Goal: Obtain resource: Obtain resource

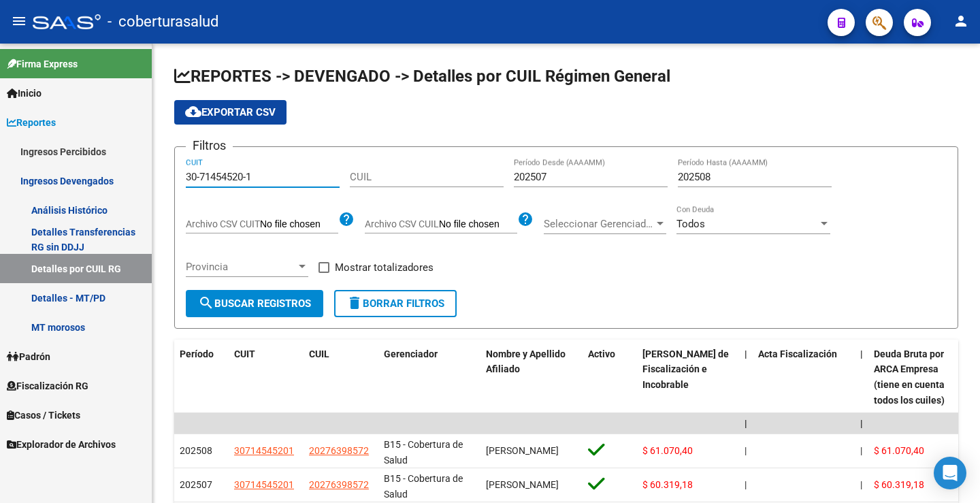
click at [143, 176] on mat-sidenav-container "Firma Express Inicio Calendario SSS Instructivos Contacto OS Reportes Ingresos …" at bounding box center [490, 273] width 980 height 459
type input "33-70994369-9"
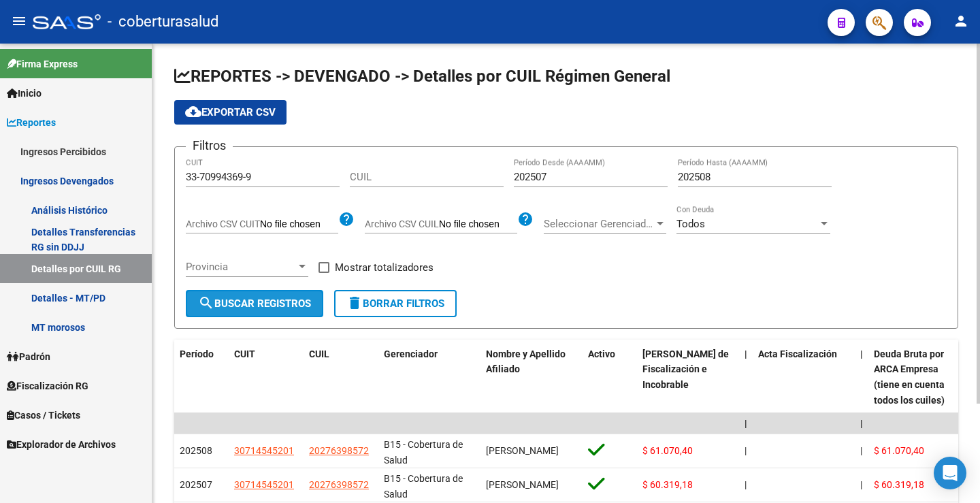
drag, startPoint x: 243, startPoint y: 300, endPoint x: 363, endPoint y: 277, distance: 122.0
click at [244, 300] on span "search Buscar Registros" at bounding box center [254, 303] width 113 height 12
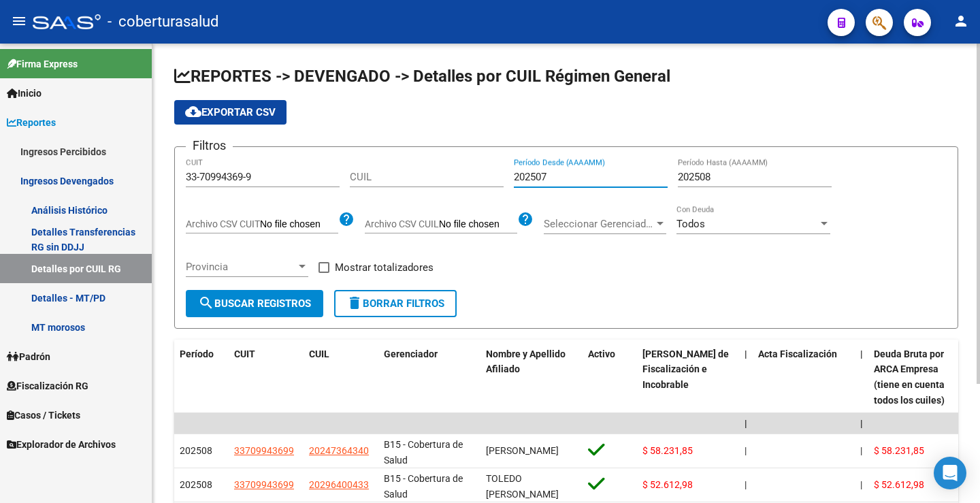
drag, startPoint x: 545, startPoint y: 179, endPoint x: 556, endPoint y: 179, distance: 10.9
click at [556, 179] on input "202507" at bounding box center [591, 177] width 154 height 12
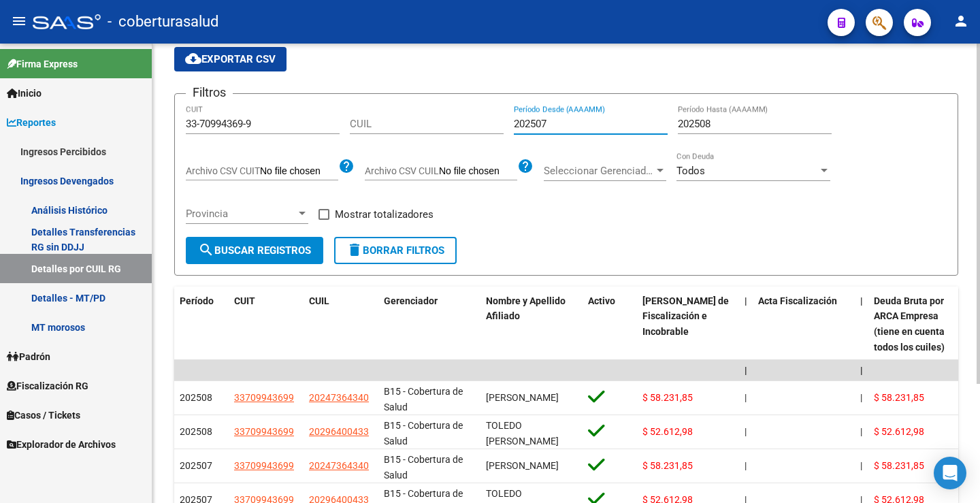
scroll to position [25, 0]
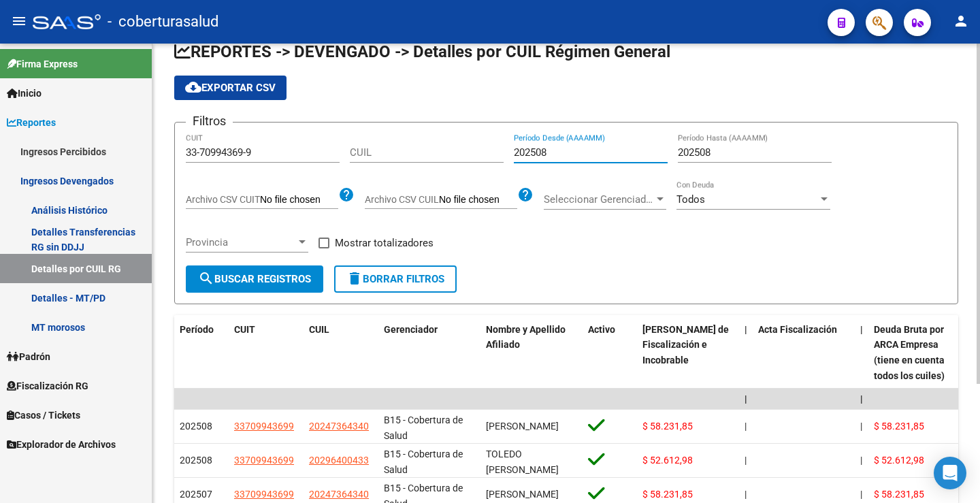
type input "202508"
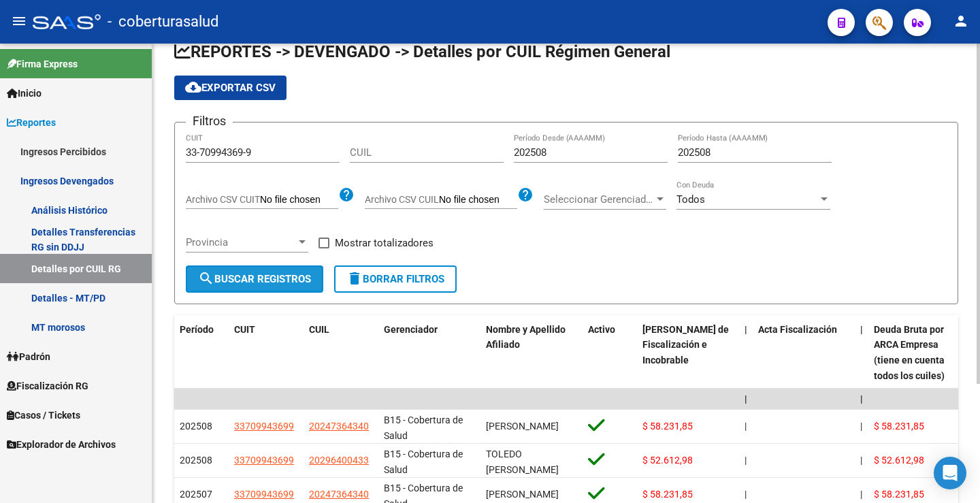
click at [247, 284] on span "search Buscar Registros" at bounding box center [254, 279] width 113 height 12
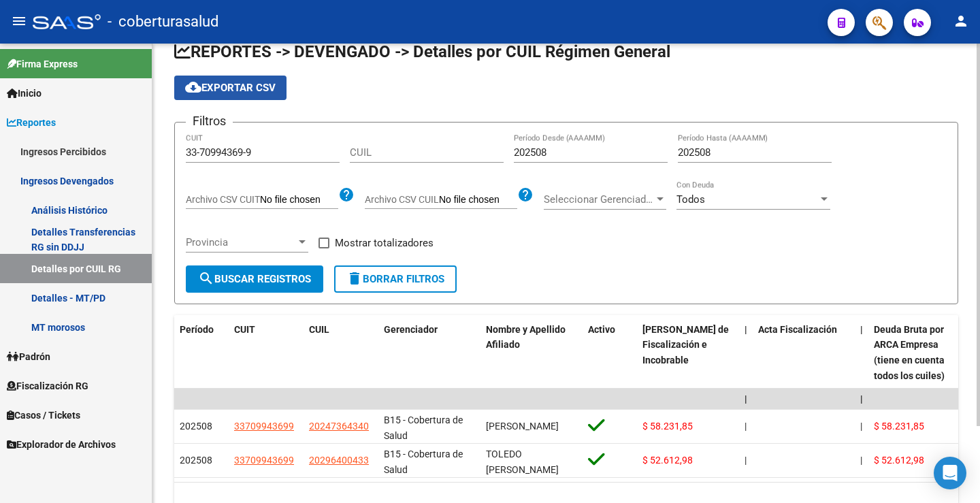
click at [250, 86] on span "cloud_download Exportar CSV" at bounding box center [230, 88] width 91 height 12
drag, startPoint x: 238, startPoint y: 90, endPoint x: 342, endPoint y: 86, distance: 104.2
click at [239, 90] on span "cloud_download Exportar CSV" at bounding box center [230, 88] width 91 height 12
click at [513, 152] on div "Filtros 33-70994369-9 CUIT CUIL 202508 Período Desde (AAAAMM) 202508 Período Ha…" at bounding box center [566, 199] width 761 height 132
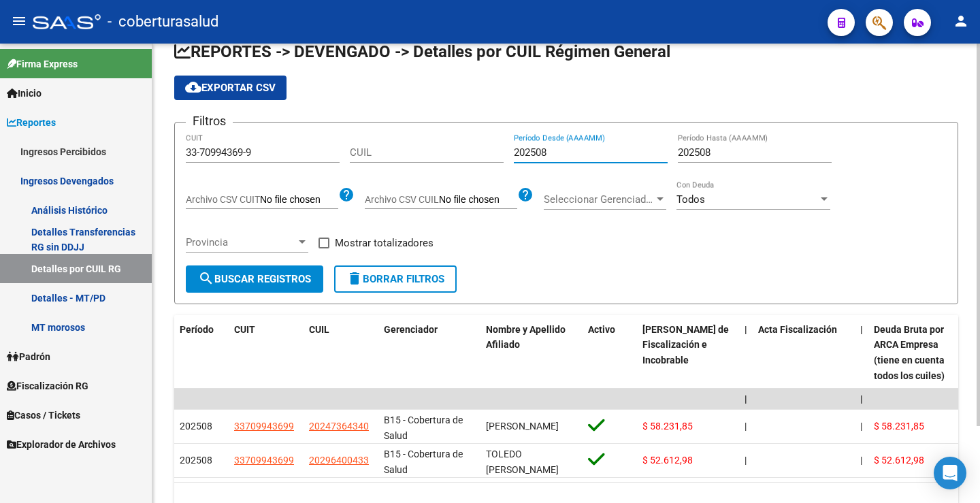
drag, startPoint x: 515, startPoint y: 154, endPoint x: 755, endPoint y: 161, distance: 239.7
click at [755, 161] on div "Filtros 33-70994369-9 CUIT CUIL 202508 Período Desde (AAAAMM) 202508 Período Ha…" at bounding box center [566, 199] width 761 height 132
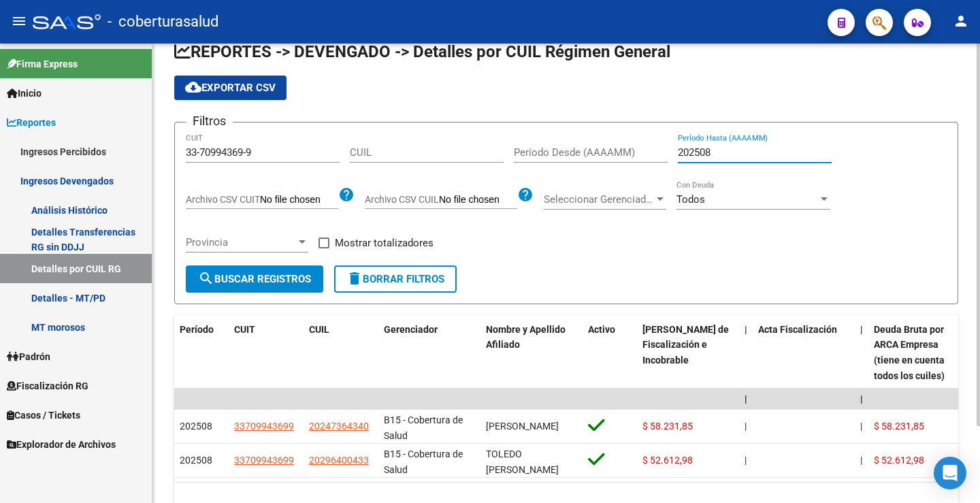
drag, startPoint x: 680, startPoint y: 151, endPoint x: 730, endPoint y: 155, distance: 49.8
click at [730, 155] on input "202508" at bounding box center [755, 152] width 154 height 12
click at [443, 209] on label "Archivo CSV CUIL" at bounding box center [441, 201] width 152 height 15
click at [443, 206] on input "Archivo CSV CUIL" at bounding box center [478, 200] width 78 height 12
click at [301, 278] on span "search Buscar Registros" at bounding box center [254, 279] width 113 height 12
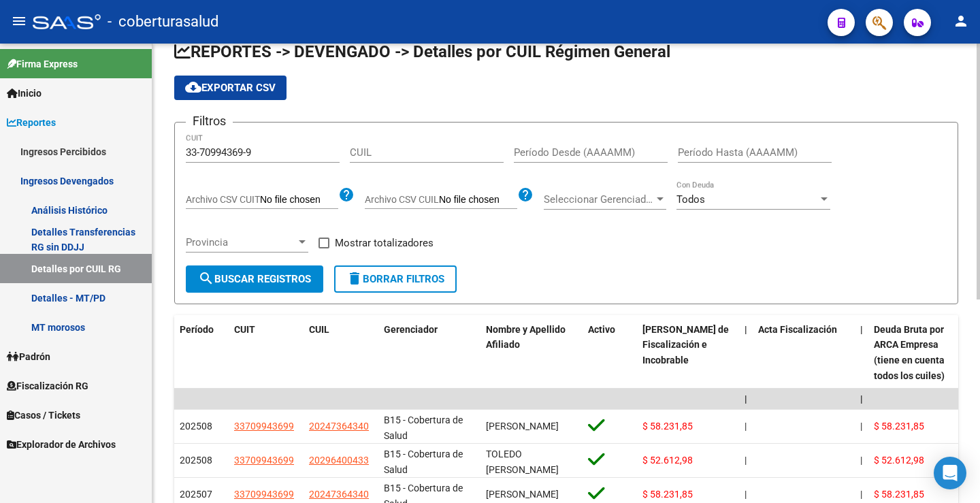
click at [596, 222] on div "Seleccionar Gerenciador Seleccionar Gerenciador" at bounding box center [605, 201] width 123 height 42
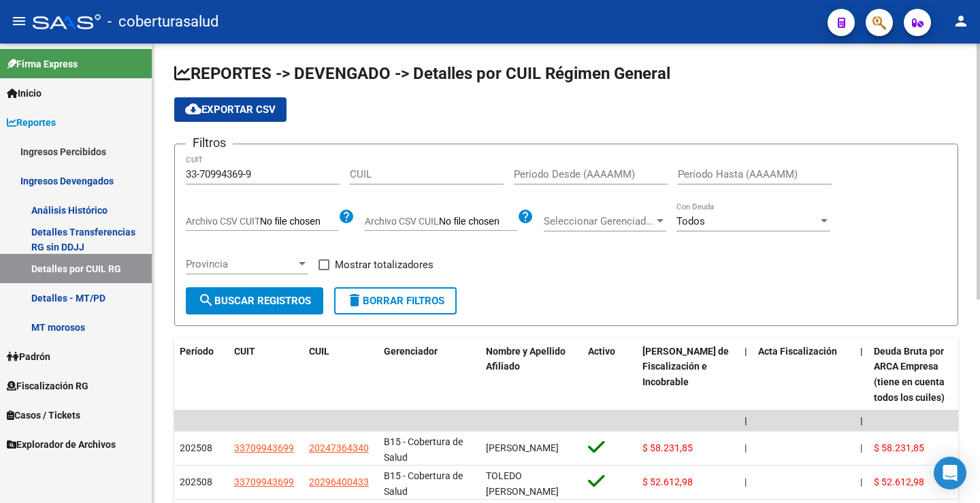
scroll to position [0, 0]
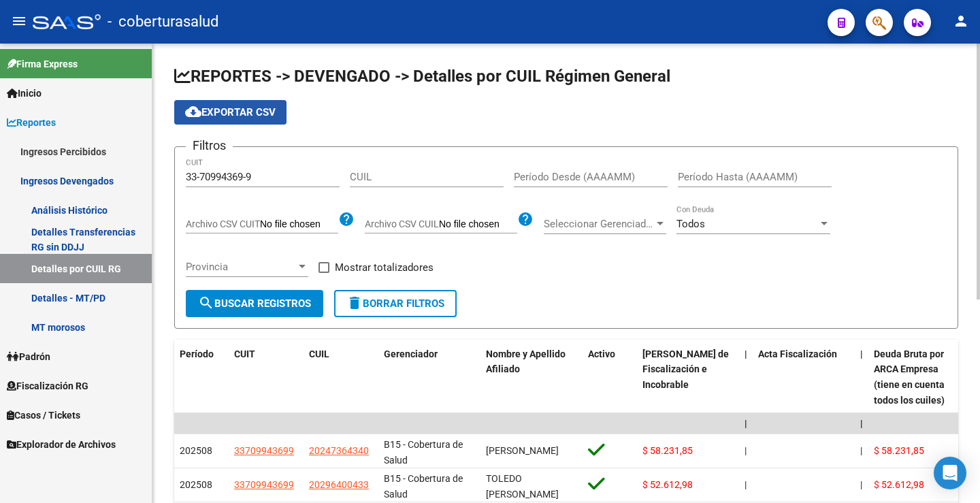
click at [253, 114] on span "cloud_download Exportar CSV" at bounding box center [230, 112] width 91 height 12
